Goal: Task Accomplishment & Management: Manage account settings

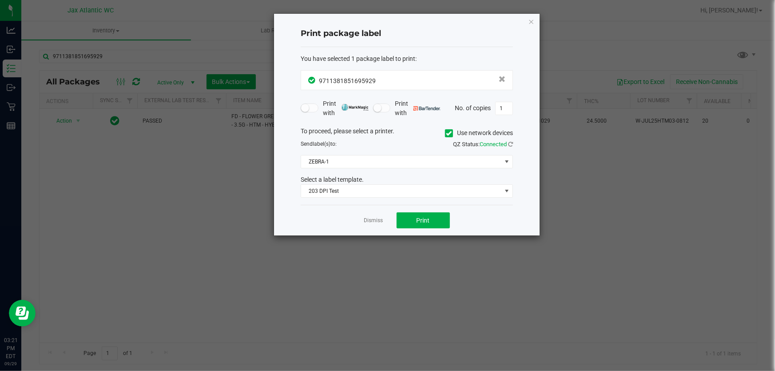
click at [374, 225] on div "Dismiss Print" at bounding box center [407, 220] width 212 height 31
click at [377, 222] on link "Dismiss" at bounding box center [373, 221] width 19 height 8
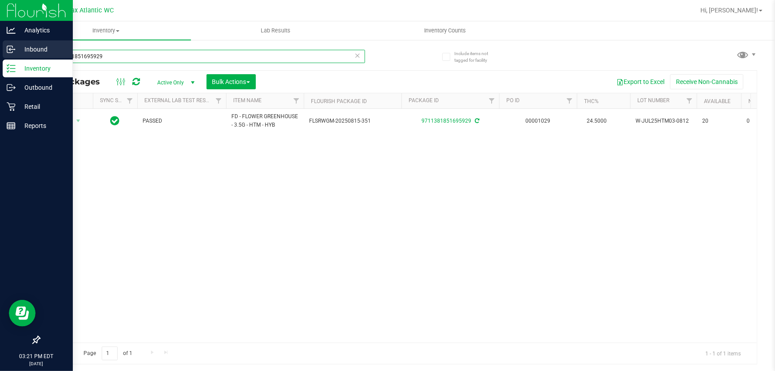
drag, startPoint x: 115, startPoint y: 62, endPoint x: 0, endPoint y: 52, distance: 115.5
click at [0, 50] on div "Analytics Inbound Inventory Outbound Retail Reports 03:21 PM EDT [DATE] 09/29 J…" at bounding box center [387, 185] width 775 height 371
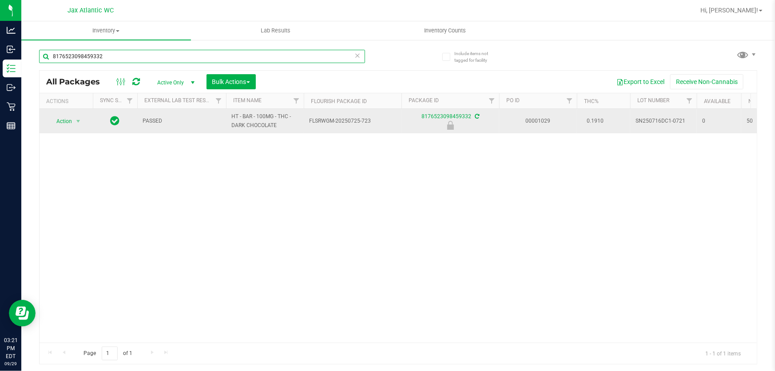
type input "8176523098459332"
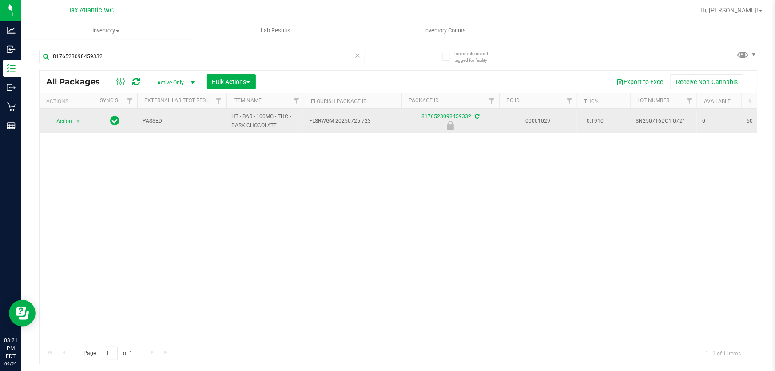
click at [41, 118] on td "Action Action Edit attributes Global inventory Locate package Package audit log…" at bounding box center [66, 121] width 53 height 24
click at [57, 121] on span "Action" at bounding box center [60, 121] width 24 height 12
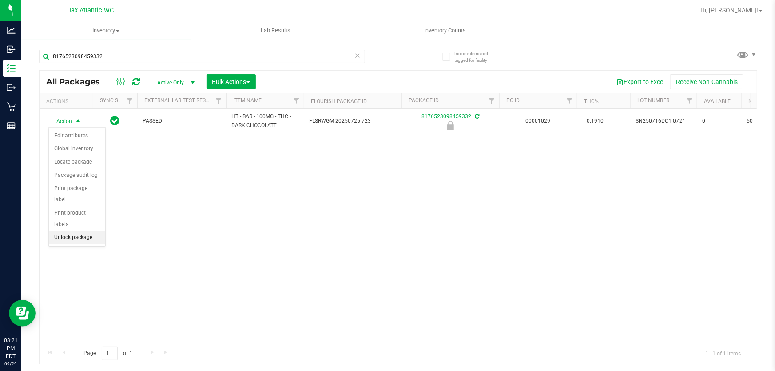
click at [83, 231] on li "Unlock package" at bounding box center [77, 237] width 56 height 13
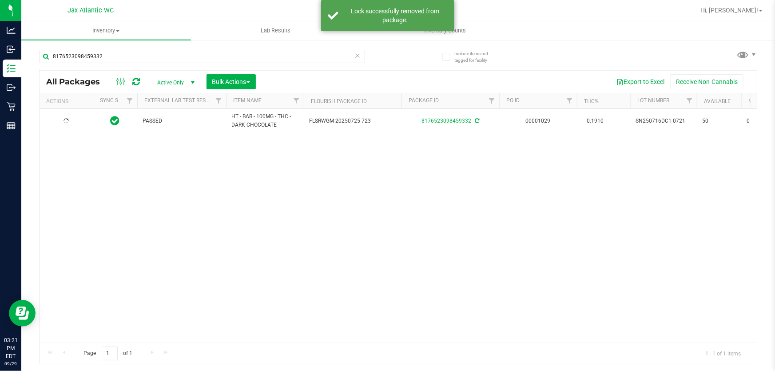
click at [69, 120] on div at bounding box center [66, 121] width 43 height 8
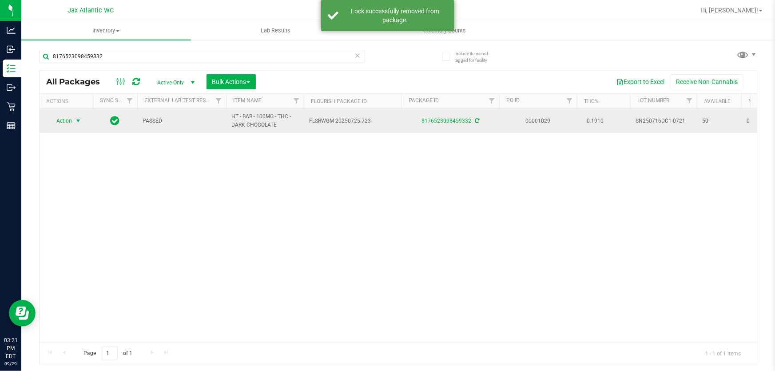
click at [68, 122] on span "Action" at bounding box center [60, 121] width 24 height 12
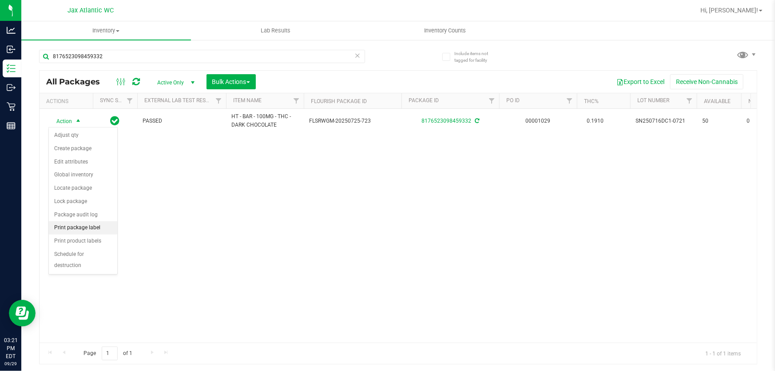
click at [90, 228] on li "Print package label" at bounding box center [83, 227] width 68 height 13
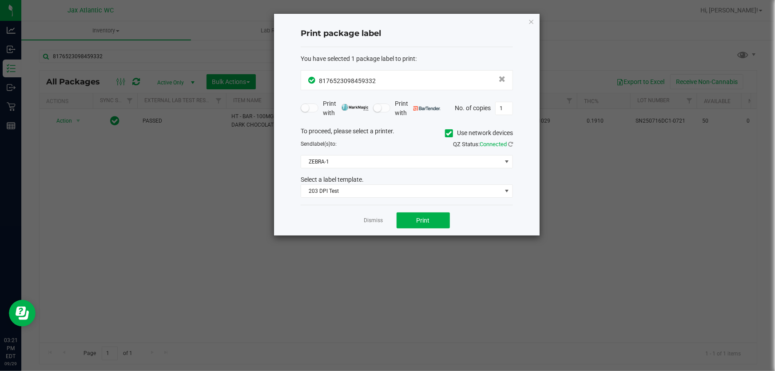
click at [448, 229] on div "Dismiss Print" at bounding box center [407, 220] width 212 height 31
click at [445, 220] on button "Print" at bounding box center [423, 220] width 53 height 16
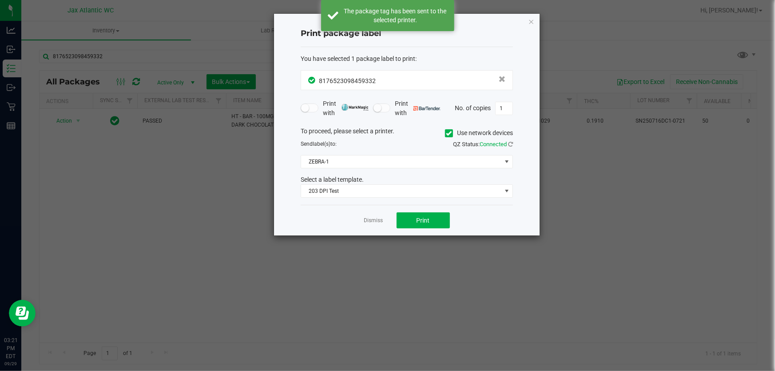
click at [380, 223] on link "Dismiss" at bounding box center [373, 221] width 19 height 8
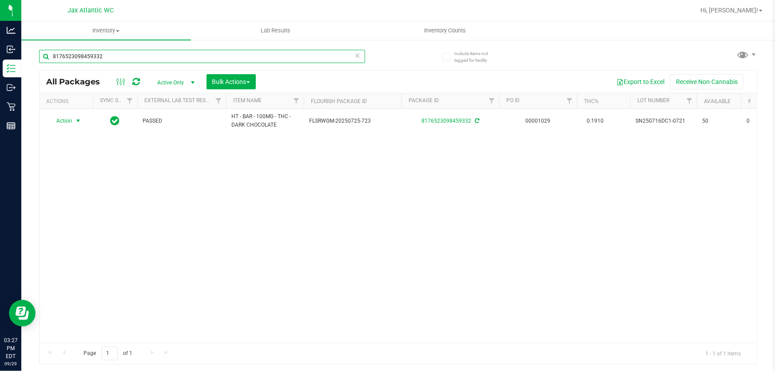
click at [78, 59] on input "8176523098459332" at bounding box center [202, 56] width 326 height 13
click at [80, 58] on input "8176523098459332" at bounding box center [202, 56] width 326 height 13
click at [85, 57] on input "8176523098459332" at bounding box center [202, 56] width 326 height 13
click at [87, 56] on input "8176523098459332" at bounding box center [202, 56] width 326 height 13
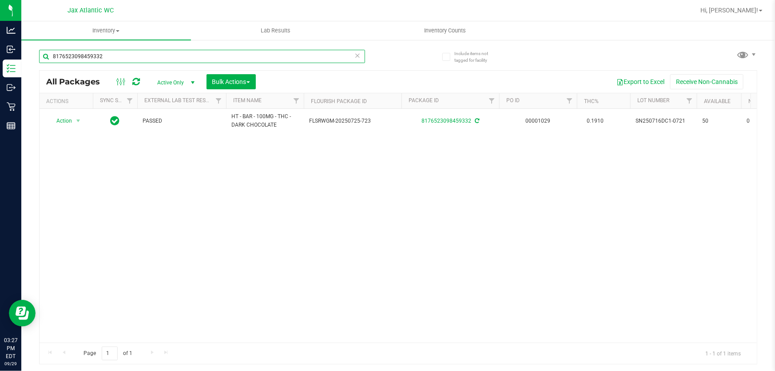
click at [87, 56] on input "8176523098459332" at bounding box center [202, 56] width 326 height 13
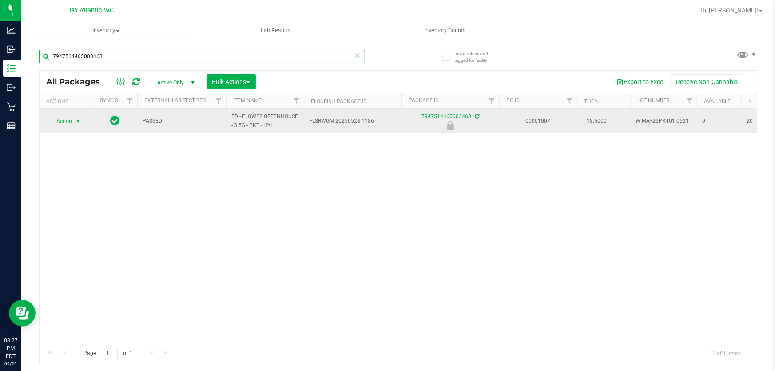
type input "7947514465003463"
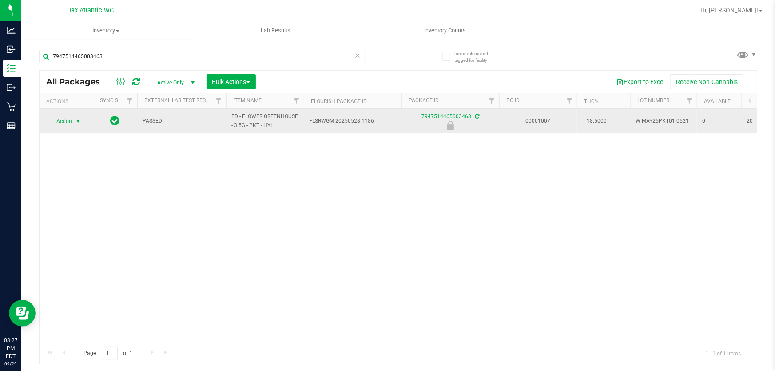
click at [53, 124] on span "Action" at bounding box center [60, 121] width 24 height 12
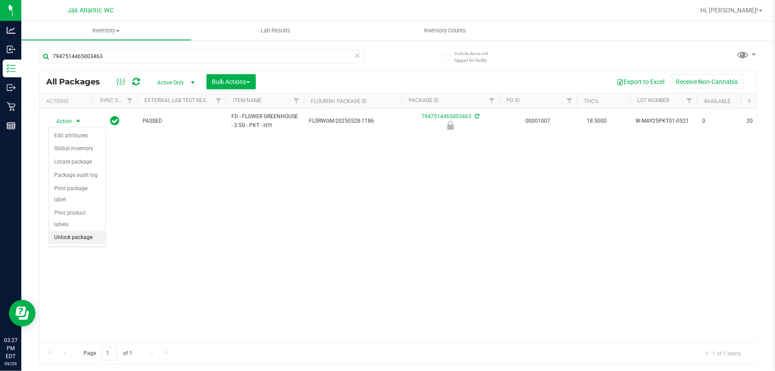
click at [79, 231] on li "Unlock package" at bounding box center [77, 237] width 56 height 13
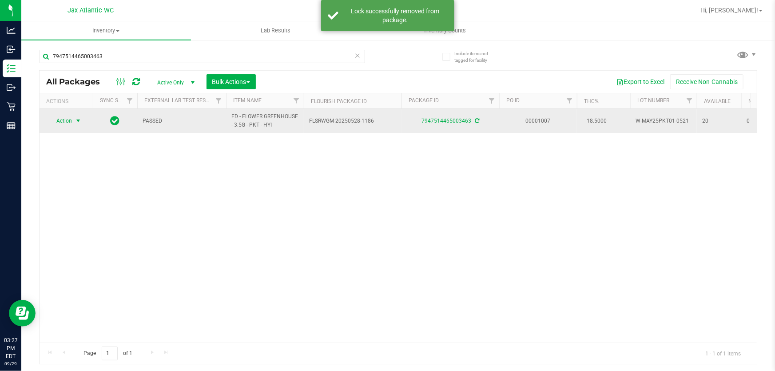
click at [64, 120] on span "Action" at bounding box center [60, 121] width 24 height 12
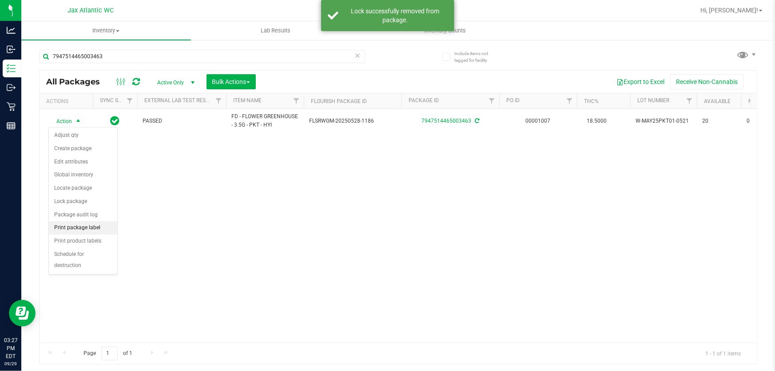
click at [91, 226] on li "Print package label" at bounding box center [83, 227] width 68 height 13
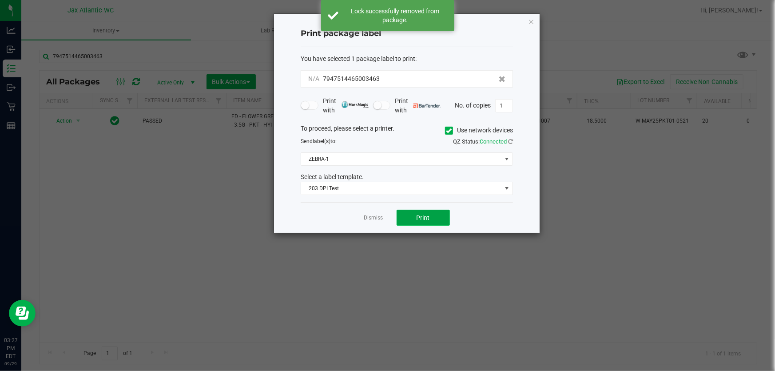
click at [429, 221] on button "Print" at bounding box center [423, 218] width 53 height 16
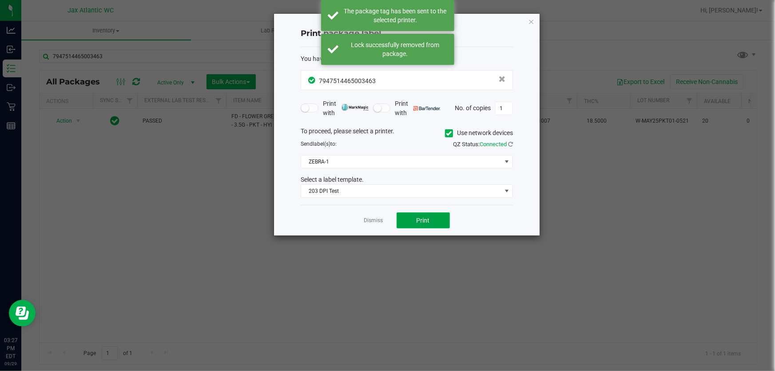
click at [435, 218] on button "Print" at bounding box center [423, 220] width 53 height 16
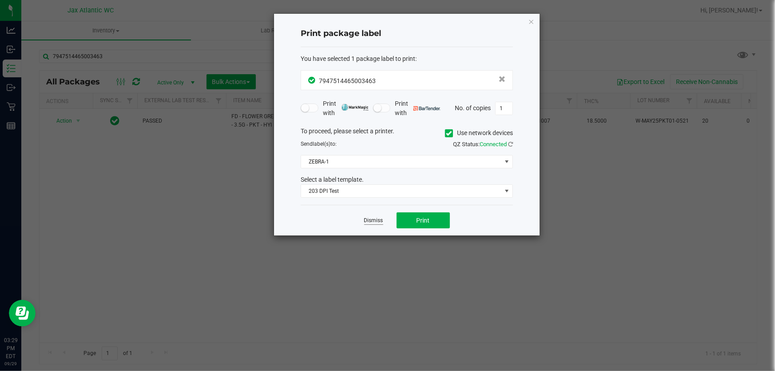
click at [379, 221] on link "Dismiss" at bounding box center [373, 221] width 19 height 8
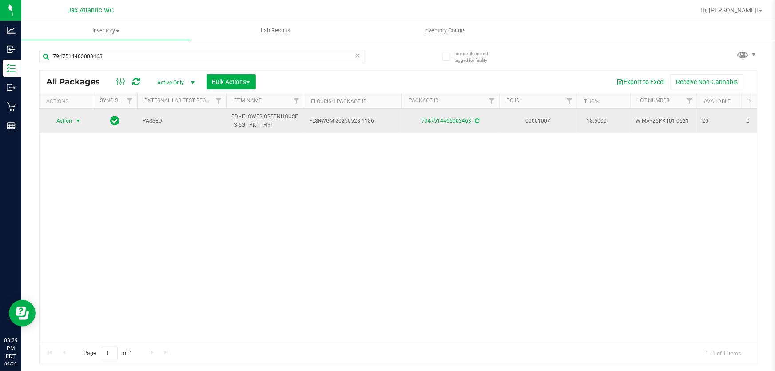
click at [78, 120] on span "select" at bounding box center [78, 120] width 7 height 7
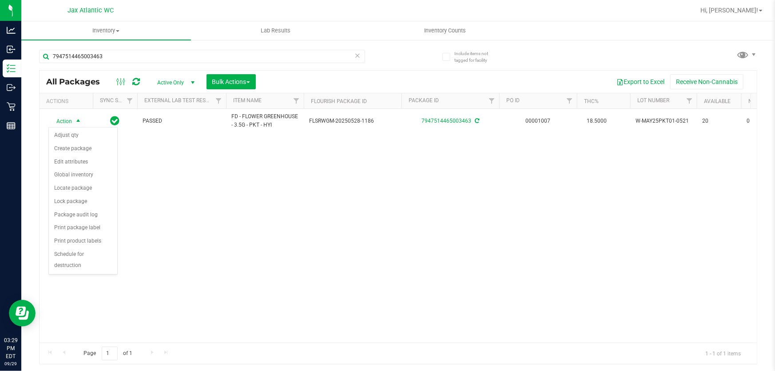
click at [224, 231] on div "Action Action Adjust qty Create package Edit attributes Global inventory Locate…" at bounding box center [399, 226] width 718 height 234
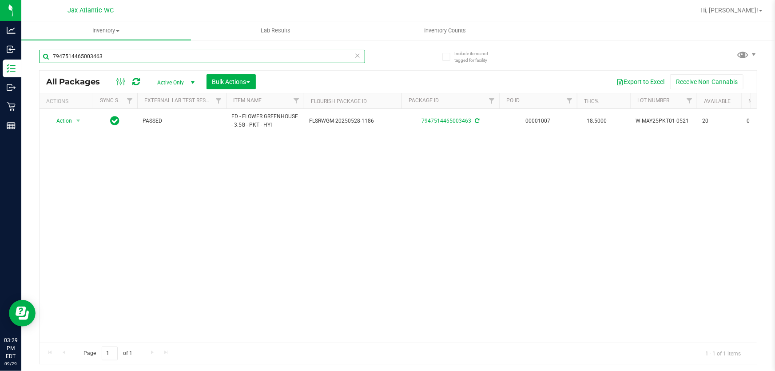
click at [120, 60] on input "7947514465003463" at bounding box center [202, 56] width 326 height 13
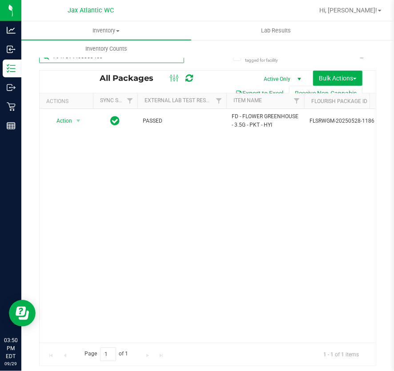
click at [146, 60] on input "7947514465003463" at bounding box center [111, 56] width 145 height 13
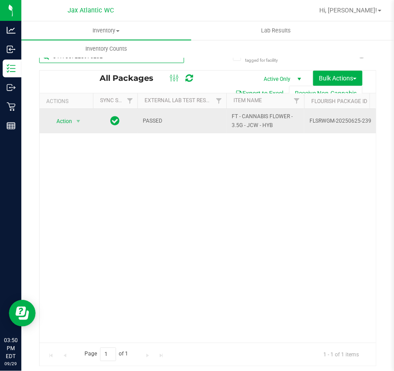
type input "5417367228976232"
click at [69, 128] on td "Action Action Edit attributes Global inventory Locate package Package audit log…" at bounding box center [66, 121] width 53 height 24
click at [76, 125] on span "select" at bounding box center [78, 121] width 11 height 12
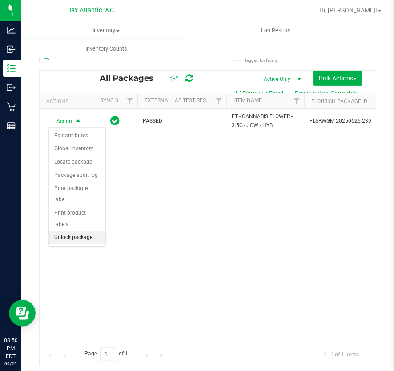
click at [78, 231] on li "Unlock package" at bounding box center [77, 237] width 56 height 13
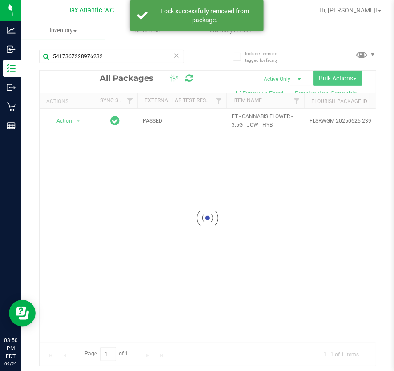
click at [75, 119] on div at bounding box center [208, 218] width 336 height 295
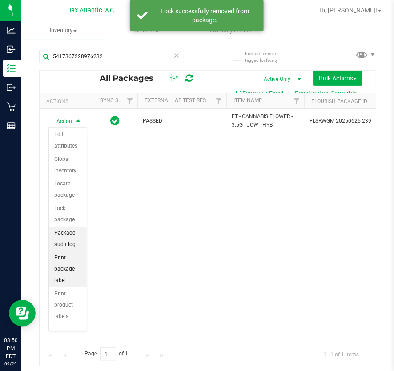
scroll to position [76, 0]
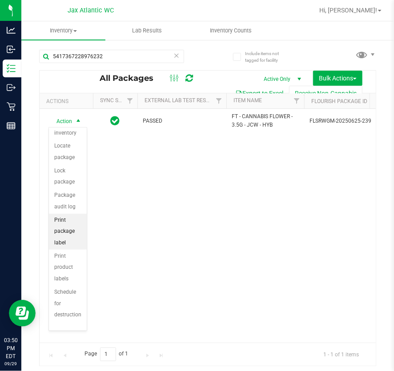
drag, startPoint x: 68, startPoint y: 227, endPoint x: 72, endPoint y: 226, distance: 4.5
click at [68, 227] on li "Print package label" at bounding box center [68, 232] width 38 height 36
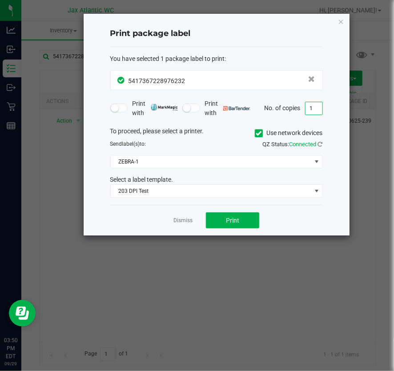
click at [316, 102] on input "1" at bounding box center [313, 108] width 17 height 12
type input "2"
click at [256, 217] on button "Print" at bounding box center [232, 220] width 53 height 16
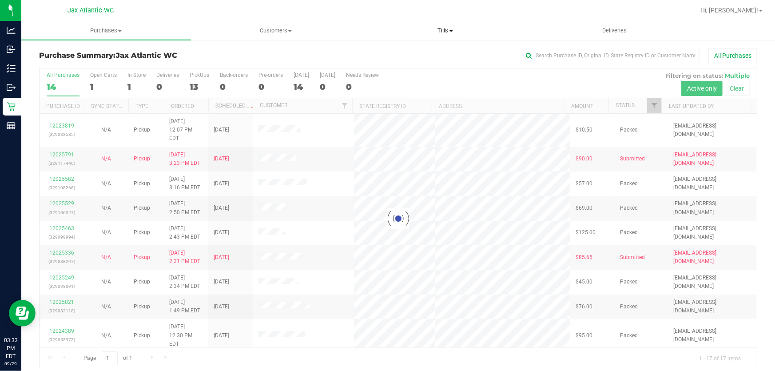
click at [449, 30] on span "Tills" at bounding box center [445, 31] width 169 height 8
click at [402, 54] on span "Manage tills" at bounding box center [391, 54] width 60 height 8
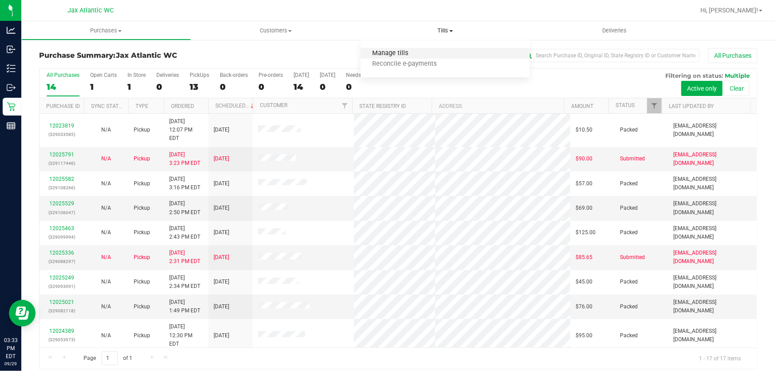
click at [403, 52] on span "Manage tills" at bounding box center [391, 54] width 60 height 8
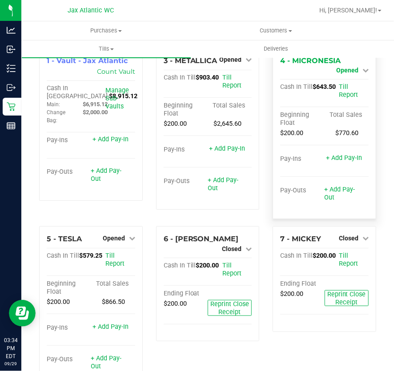
click at [351, 73] on span "Opened" at bounding box center [347, 70] width 22 height 7
click at [337, 80] on link "Close Till" at bounding box center [348, 78] width 24 height 7
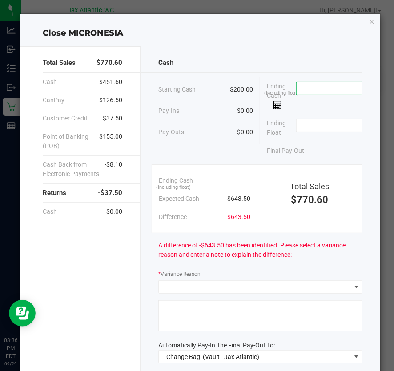
drag, startPoint x: 347, startPoint y: 82, endPoint x: 338, endPoint y: 88, distance: 11.0
click at [347, 82] on input at bounding box center [328, 88] width 65 height 12
click at [331, 91] on input at bounding box center [328, 88] width 65 height 12
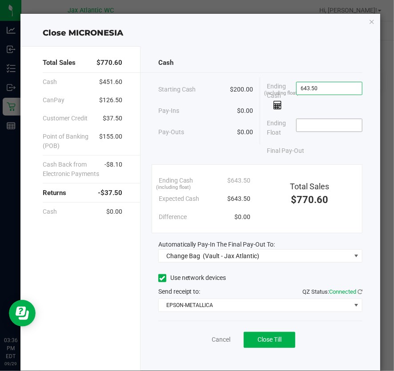
type input "$643.50"
click at [307, 130] on input at bounding box center [328, 125] width 65 height 12
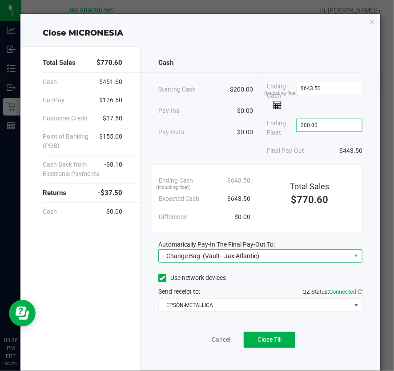
type input "$200.00"
click at [266, 255] on span "Change Bag (Vault - Jax Atlantic)" at bounding box center [255, 256] width 192 height 12
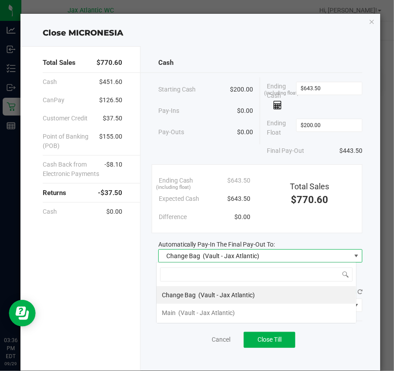
scroll to position [13, 200]
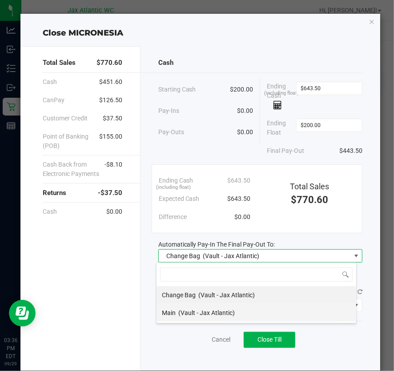
click at [212, 314] on span "(Vault - Jax Atlantic)" at bounding box center [206, 312] width 56 height 7
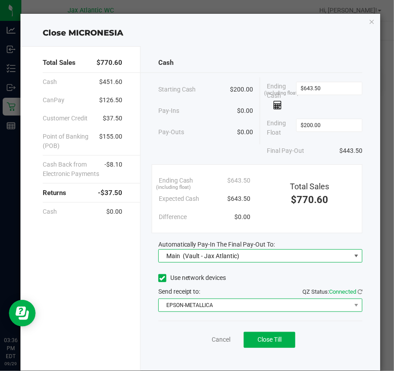
click at [206, 310] on span "EPSON-METALLICA" at bounding box center [255, 305] width 192 height 12
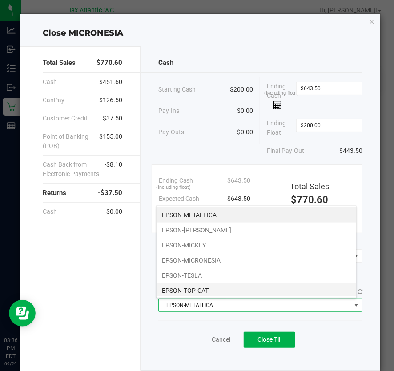
click at [201, 287] on li "EPSON-TOP-CAT" at bounding box center [255, 290] width 199 height 15
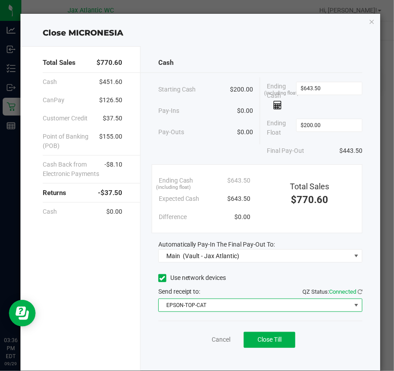
click at [177, 322] on div "Cancel Close Till" at bounding box center [260, 338] width 204 height 34
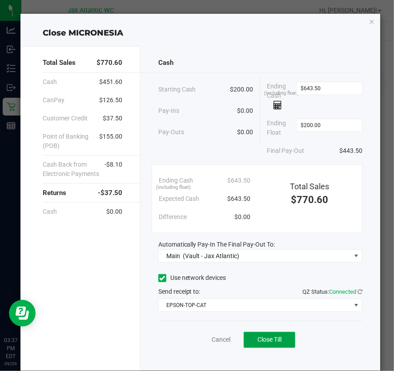
click at [275, 341] on span "Close Till" at bounding box center [269, 339] width 24 height 7
click at [195, 337] on link "Dismiss" at bounding box center [201, 339] width 21 height 9
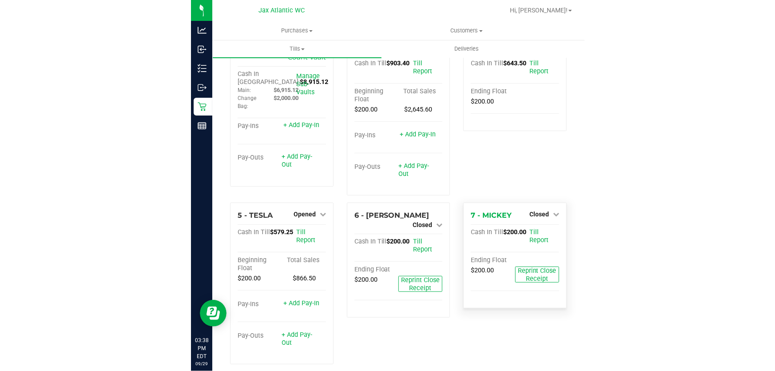
scroll to position [0, 0]
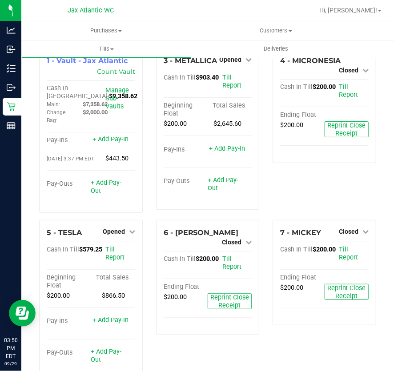
click at [370, 350] on div "7 - MICKEY Closed Open Till Cash In Till $200.00 Till Report Ending Float $200.…" at bounding box center [324, 304] width 117 height 169
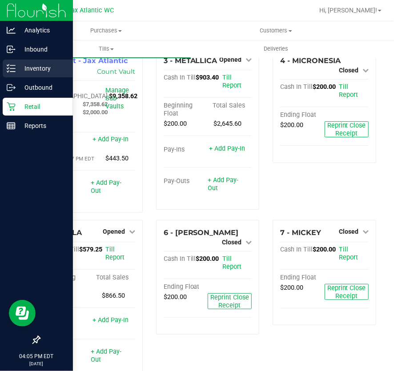
click at [25, 70] on p "Inventory" at bounding box center [42, 68] width 53 height 11
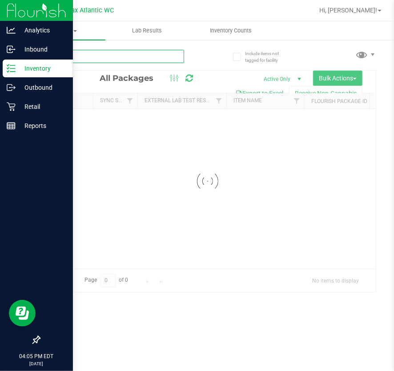
click at [66, 63] on input "text" at bounding box center [111, 56] width 145 height 13
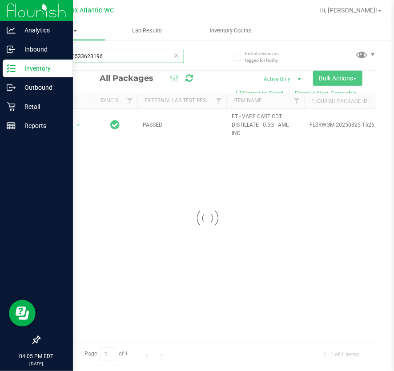
type input "8674560533623196"
click at [65, 125] on div at bounding box center [208, 218] width 336 height 295
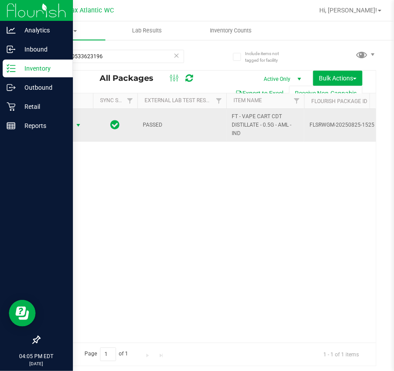
click at [64, 123] on span "Action" at bounding box center [60, 125] width 24 height 12
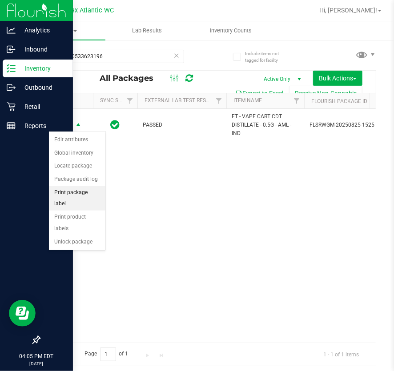
click at [77, 190] on li "Print package label" at bounding box center [77, 198] width 56 height 24
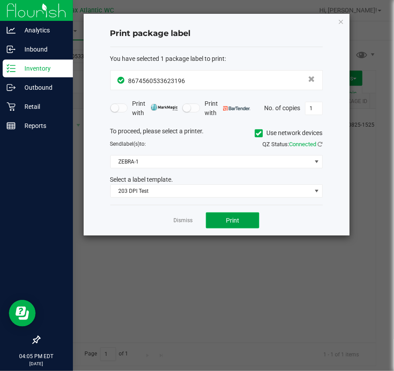
click at [217, 215] on button "Print" at bounding box center [232, 220] width 53 height 16
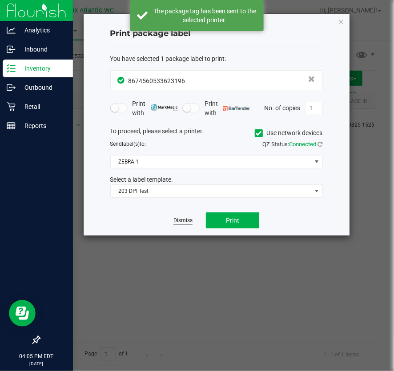
click at [189, 221] on link "Dismiss" at bounding box center [182, 221] width 19 height 8
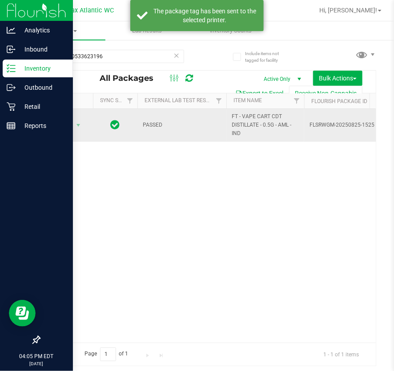
drag, startPoint x: 69, startPoint y: 134, endPoint x: 66, endPoint y: 130, distance: 4.8
click at [69, 133] on td "Action Action Edit attributes Global inventory Locate package Package audit log…" at bounding box center [66, 125] width 53 height 33
click at [66, 128] on span "Action" at bounding box center [60, 125] width 24 height 12
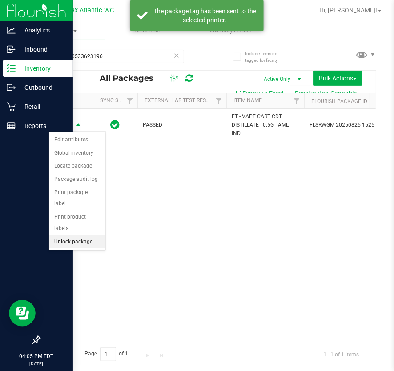
click at [91, 235] on li "Unlock package" at bounding box center [77, 241] width 56 height 13
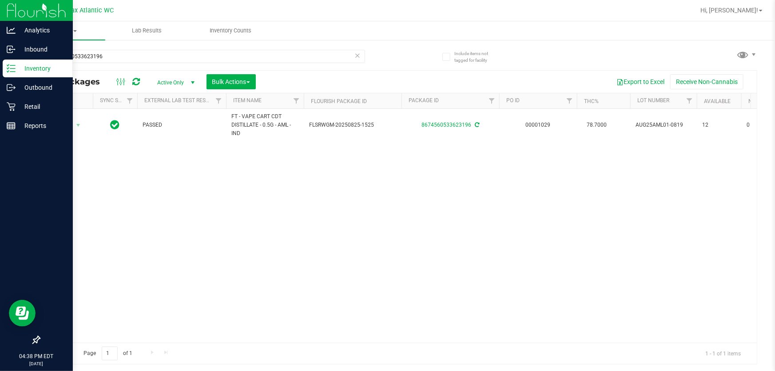
click at [20, 66] on p "Inventory" at bounding box center [42, 68] width 53 height 11
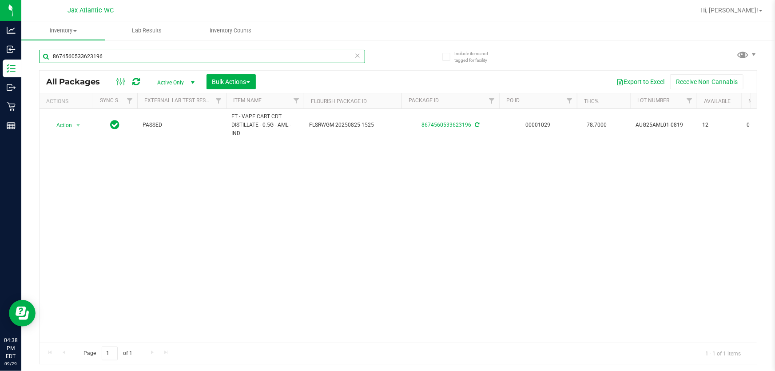
click at [98, 56] on input "8674560533623196" at bounding box center [202, 56] width 326 height 13
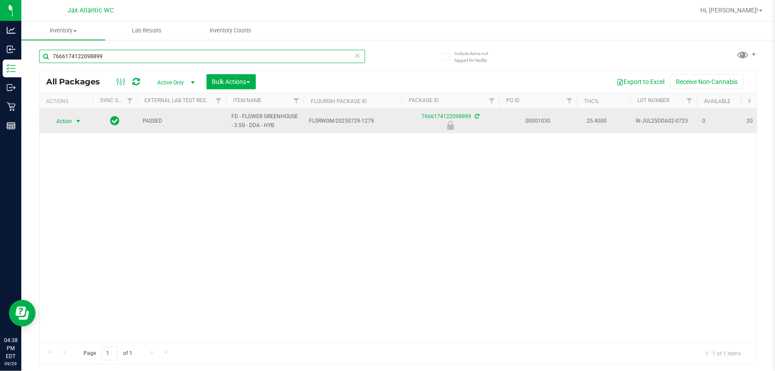
type input "7666174122098899"
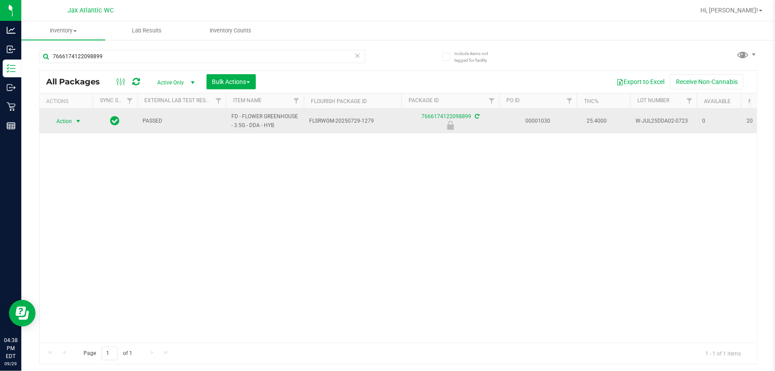
click at [70, 122] on span "Action" at bounding box center [60, 121] width 24 height 12
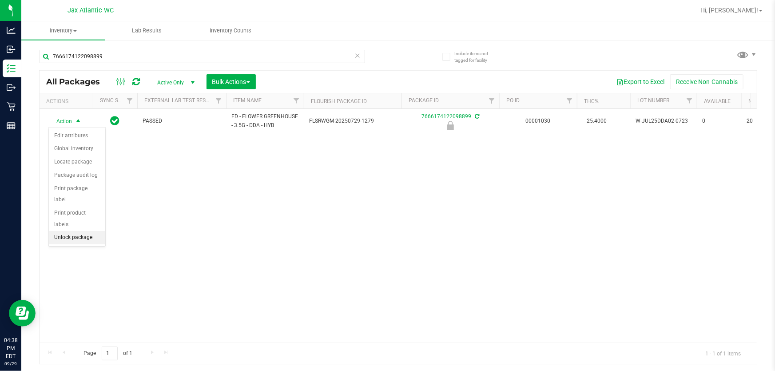
click at [65, 231] on li "Unlock package" at bounding box center [77, 237] width 56 height 13
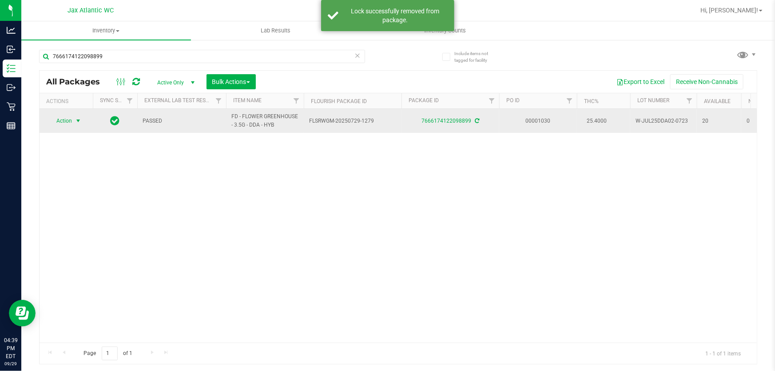
click at [62, 121] on span "Action" at bounding box center [60, 121] width 24 height 12
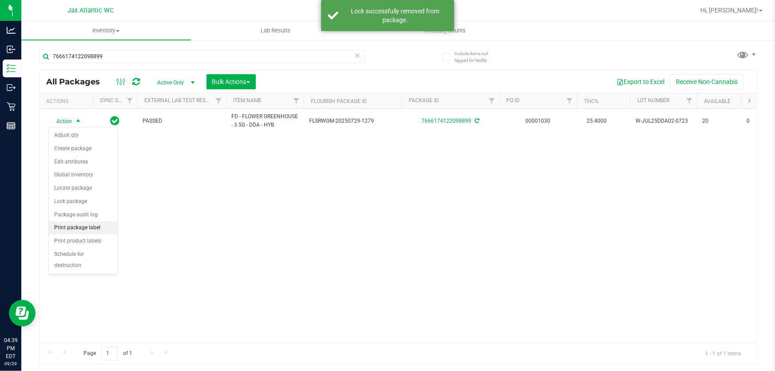
click at [68, 230] on li "Print package label" at bounding box center [83, 227] width 68 height 13
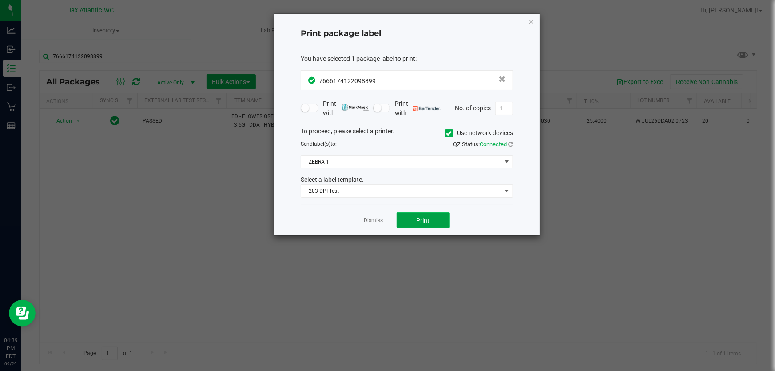
click at [415, 222] on button "Print" at bounding box center [423, 220] width 53 height 16
click at [533, 21] on icon "button" at bounding box center [531, 21] width 6 height 11
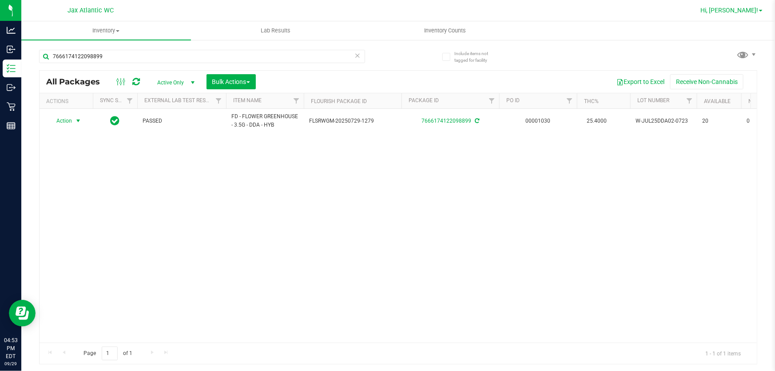
click at [749, 13] on span "Hi, [PERSON_NAME]!" at bounding box center [730, 10] width 58 height 7
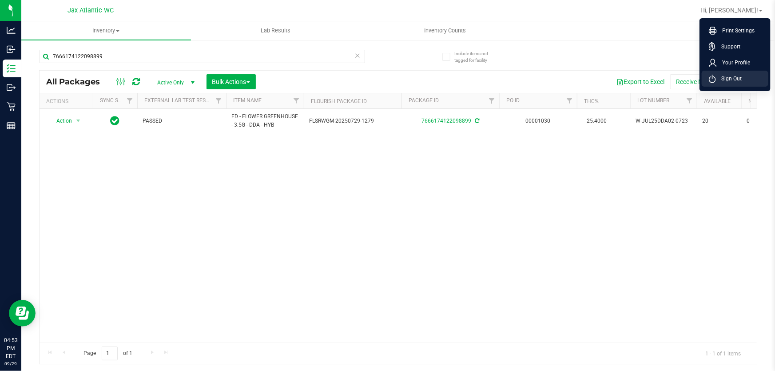
click at [730, 78] on span "Sign Out" at bounding box center [729, 78] width 26 height 9
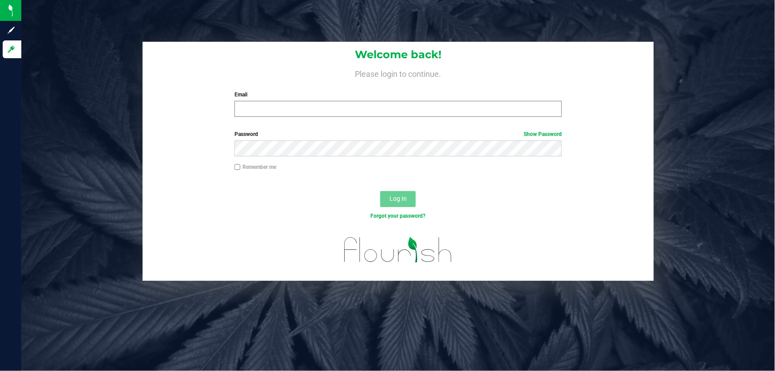
click at [289, 103] on div "Email Required Please format your email correctly." at bounding box center [398, 104] width 341 height 26
click at [293, 106] on input "Email" at bounding box center [399, 109] width 328 height 16
drag, startPoint x: 300, startPoint y: 120, endPoint x: 306, endPoint y: 106, distance: 14.7
click at [300, 119] on div "Welcome back! Please login to continue. Email Required Please format your email…" at bounding box center [398, 83] width 511 height 82
click at [309, 102] on input "Email" at bounding box center [399, 109] width 328 height 16
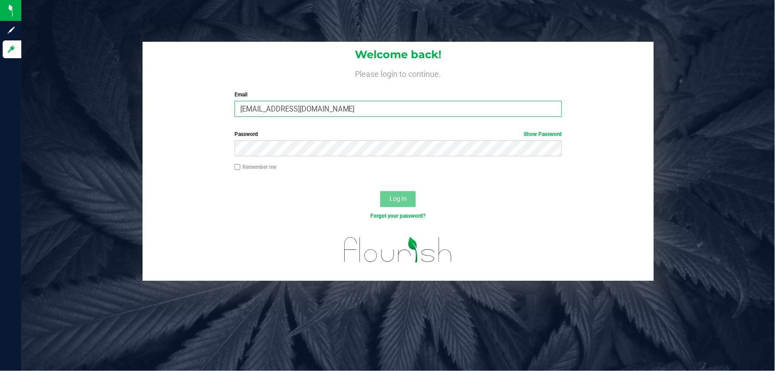
type input "elovette@liveparallel.com"
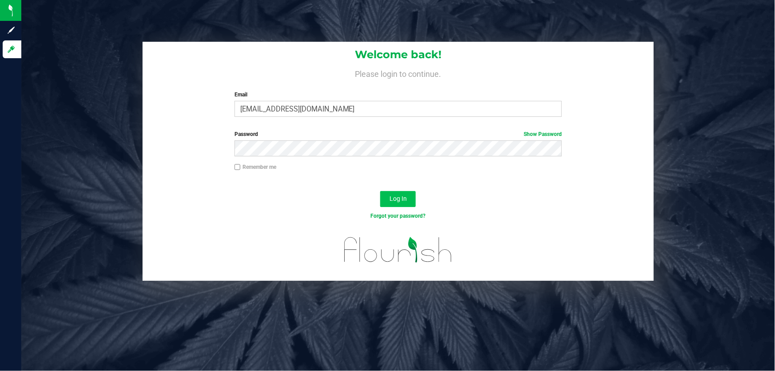
click at [401, 202] on span "Log In" at bounding box center [398, 198] width 17 height 7
